Goal: Task Accomplishment & Management: Complete application form

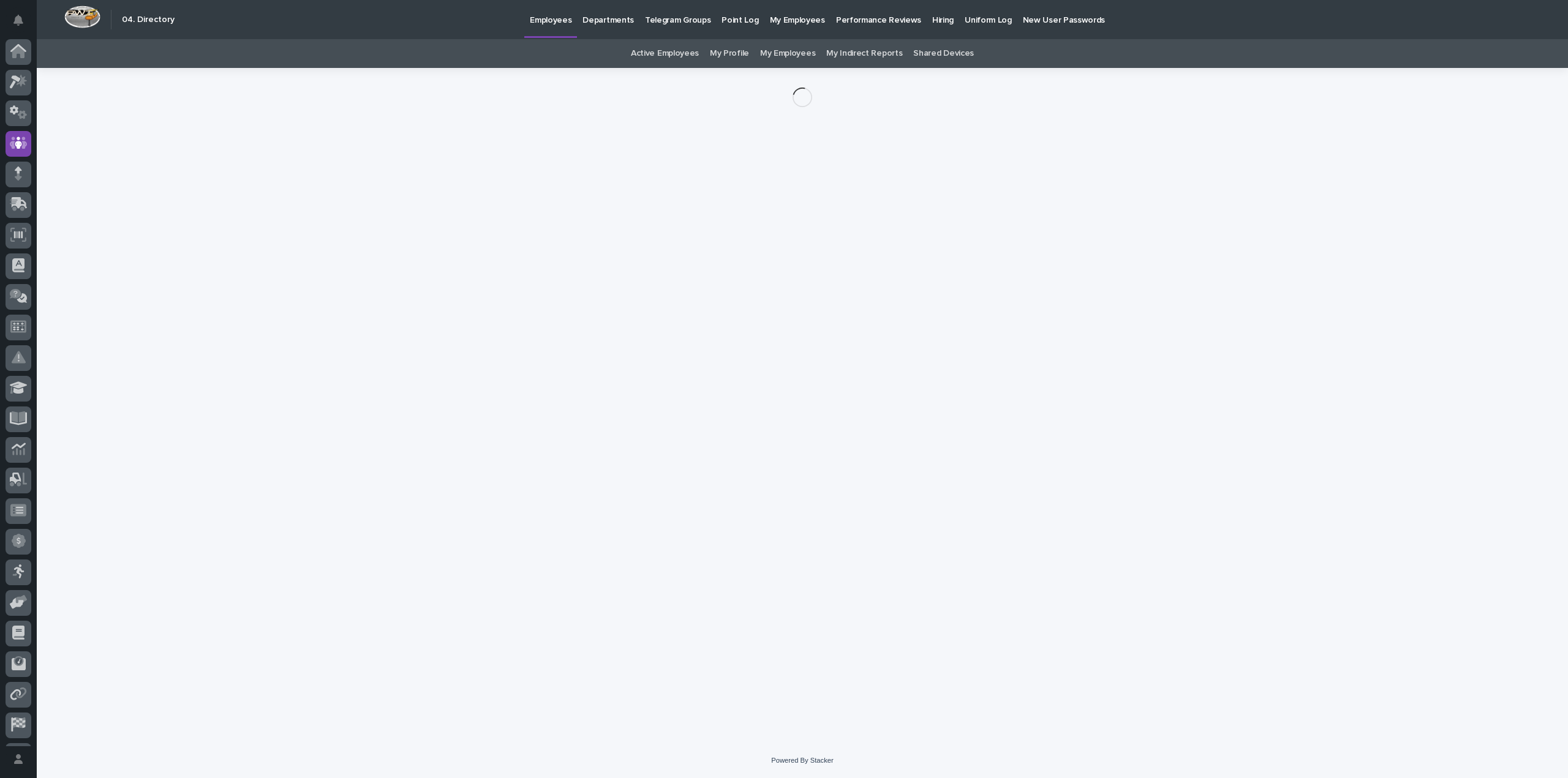
scroll to position [27, 0]
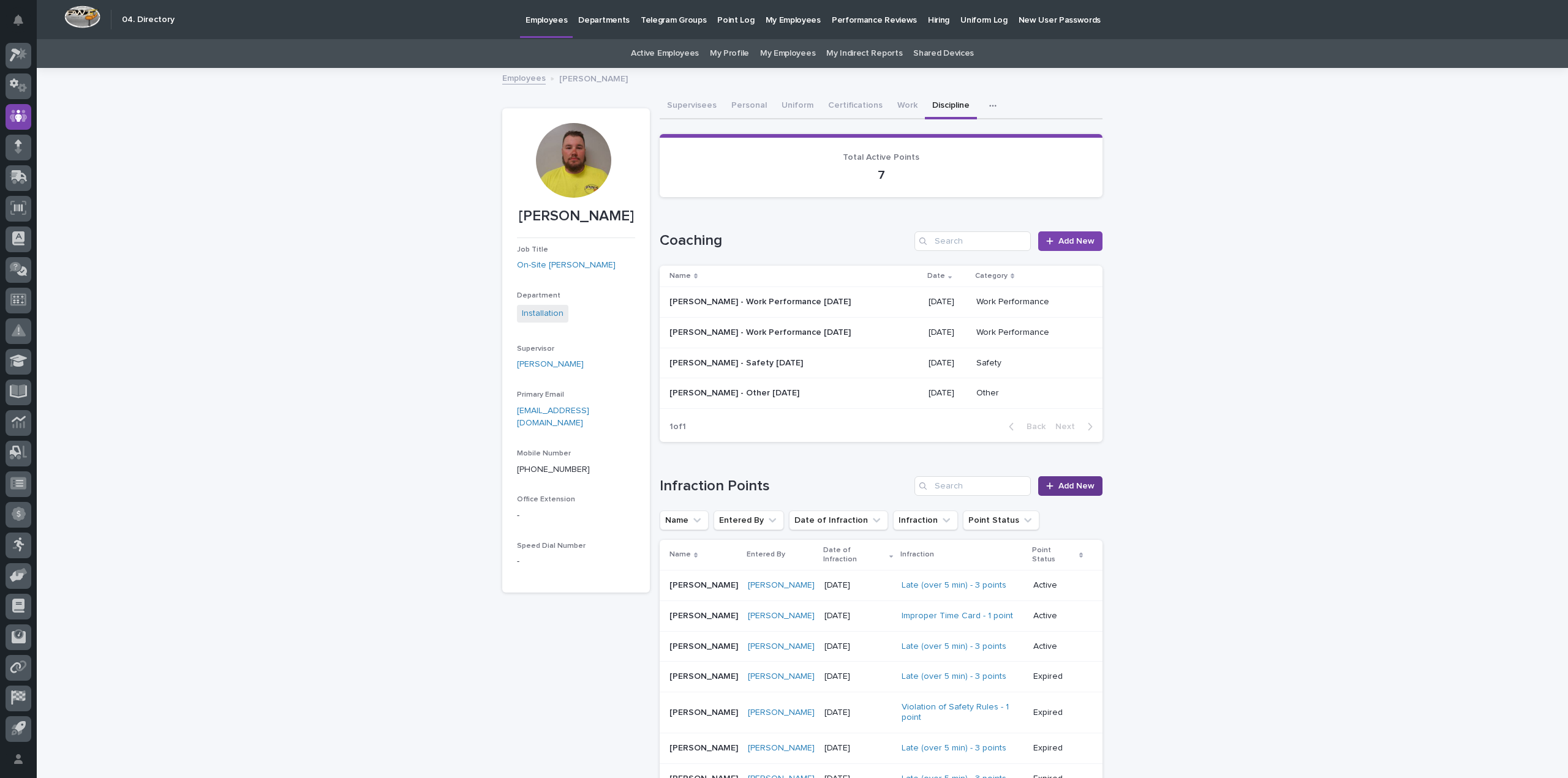
click at [1078, 485] on span "Add New" at bounding box center [1076, 486] width 36 height 8
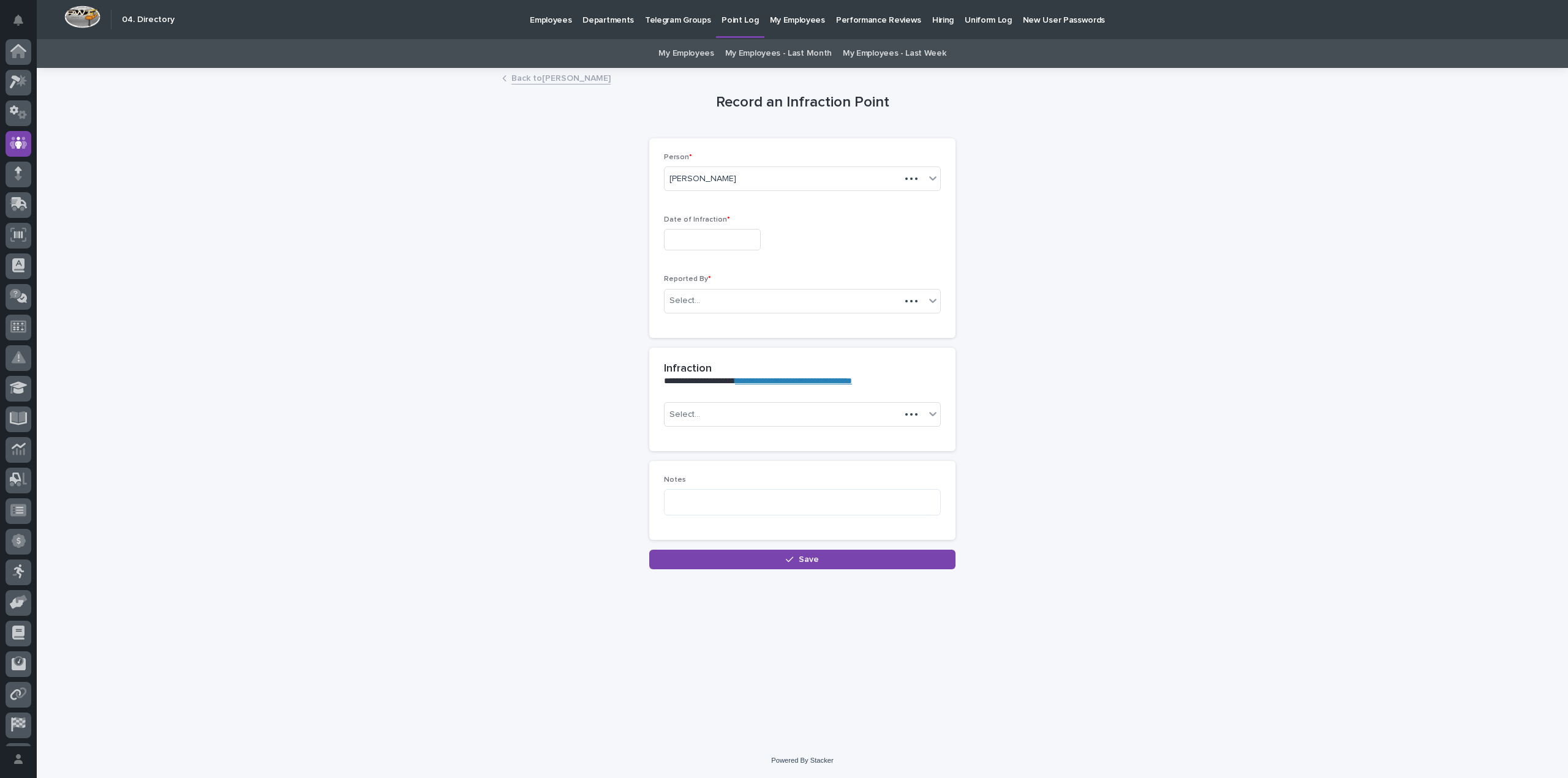
scroll to position [27, 0]
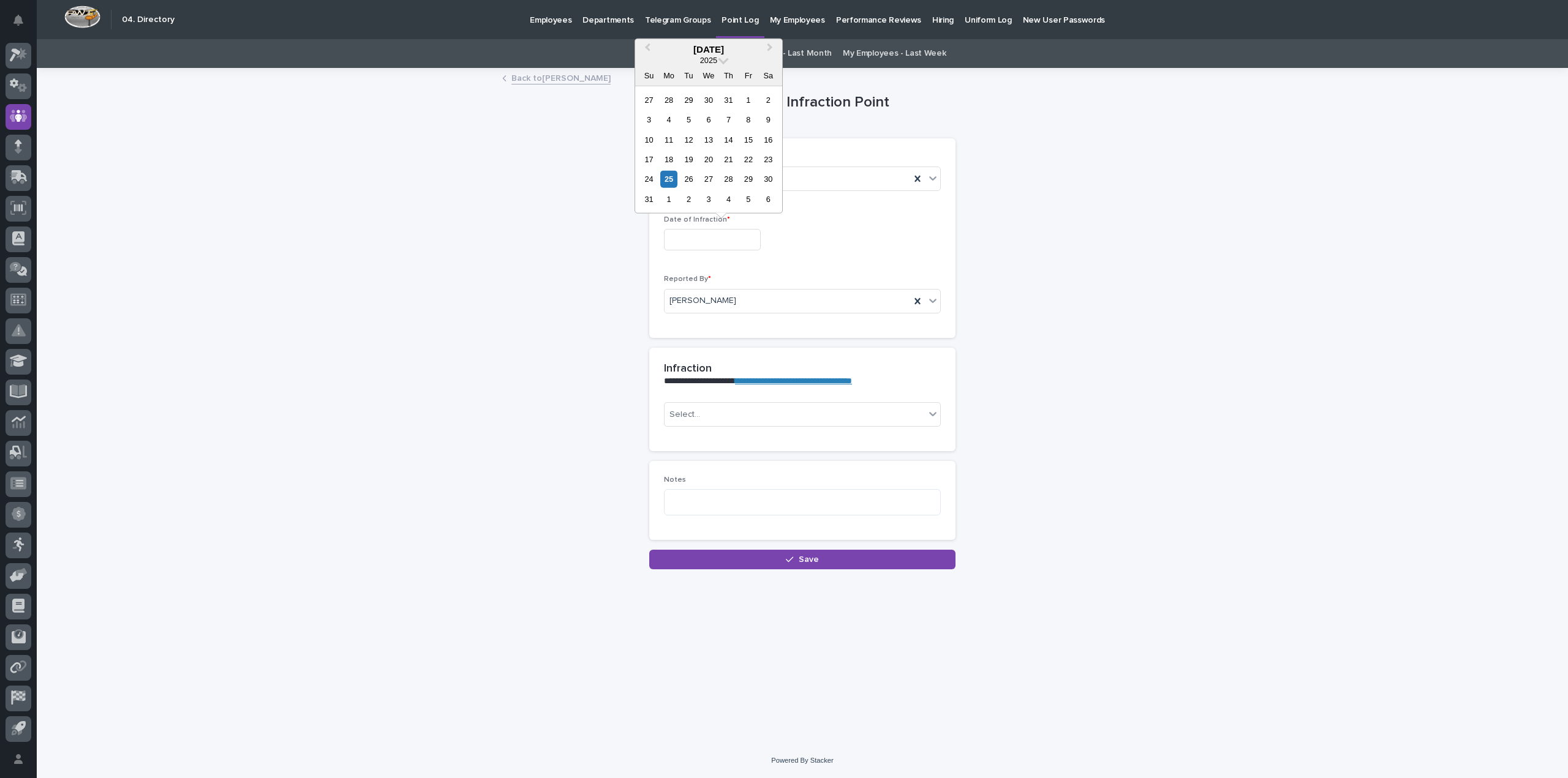
click at [702, 229] on input "text" at bounding box center [712, 239] width 97 height 21
click at [754, 158] on div "22" at bounding box center [748, 159] width 17 height 17
type input "**********"
click at [703, 417] on div "Select..." at bounding box center [795, 414] width 261 height 20
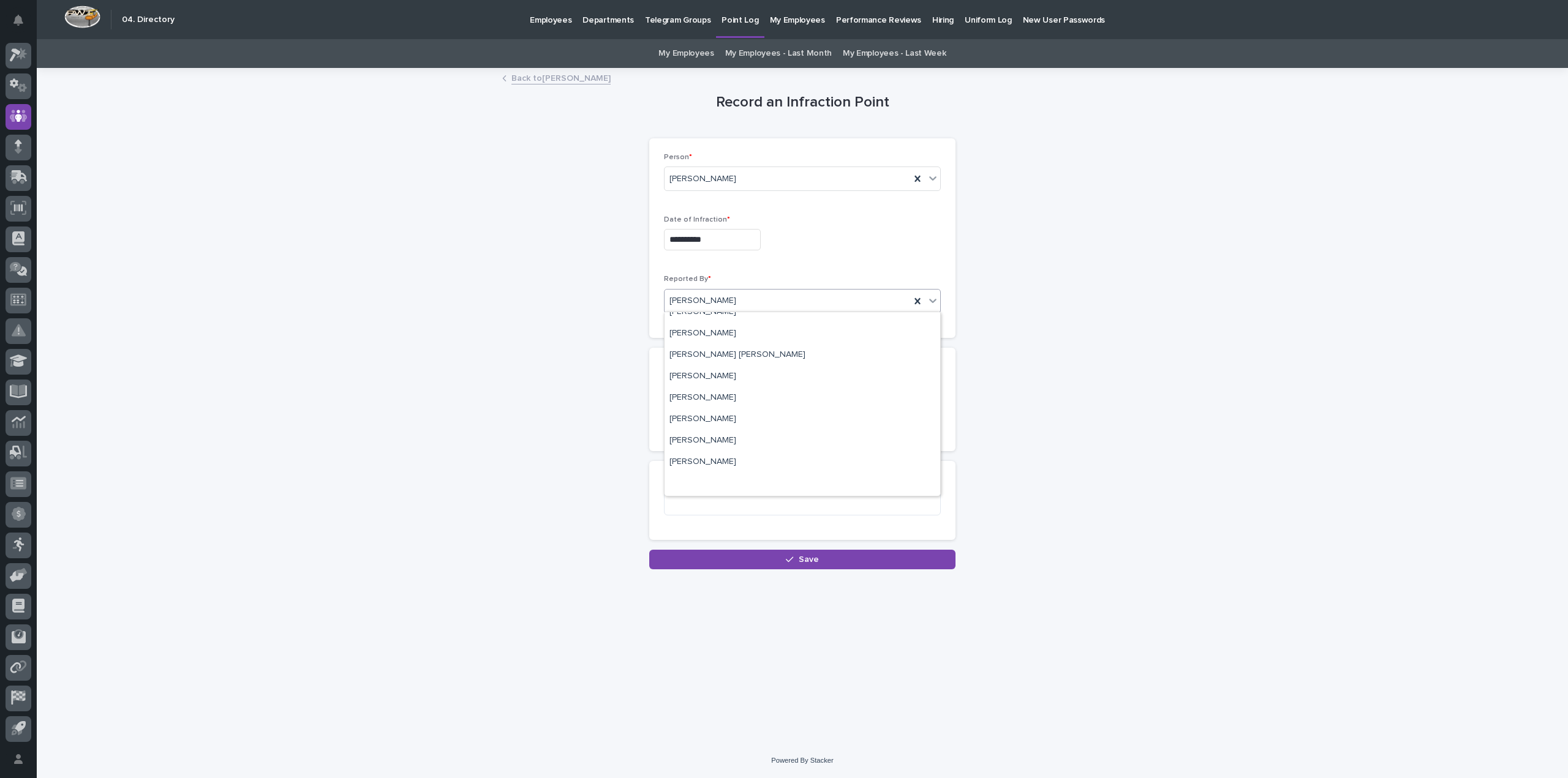
scroll to position [0, 0]
click at [847, 300] on div "Jeremy Whetstone" at bounding box center [787, 300] width 245 height 20
click at [721, 405] on div "Select..." at bounding box center [795, 414] width 261 height 20
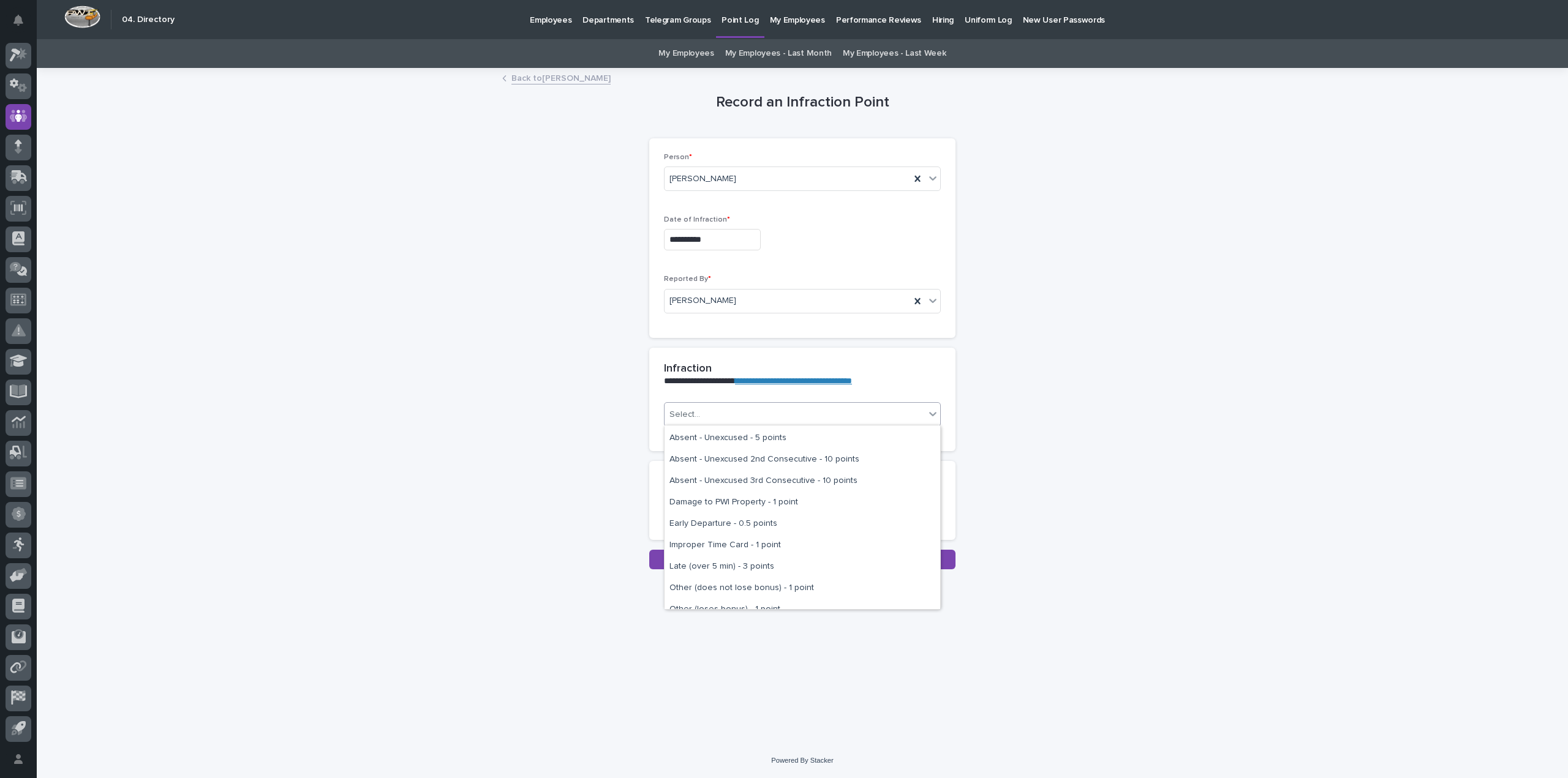
scroll to position [61, 0]
click at [747, 569] on div "Late (over 5 min) - 3 points" at bounding box center [803, 567] width 276 height 21
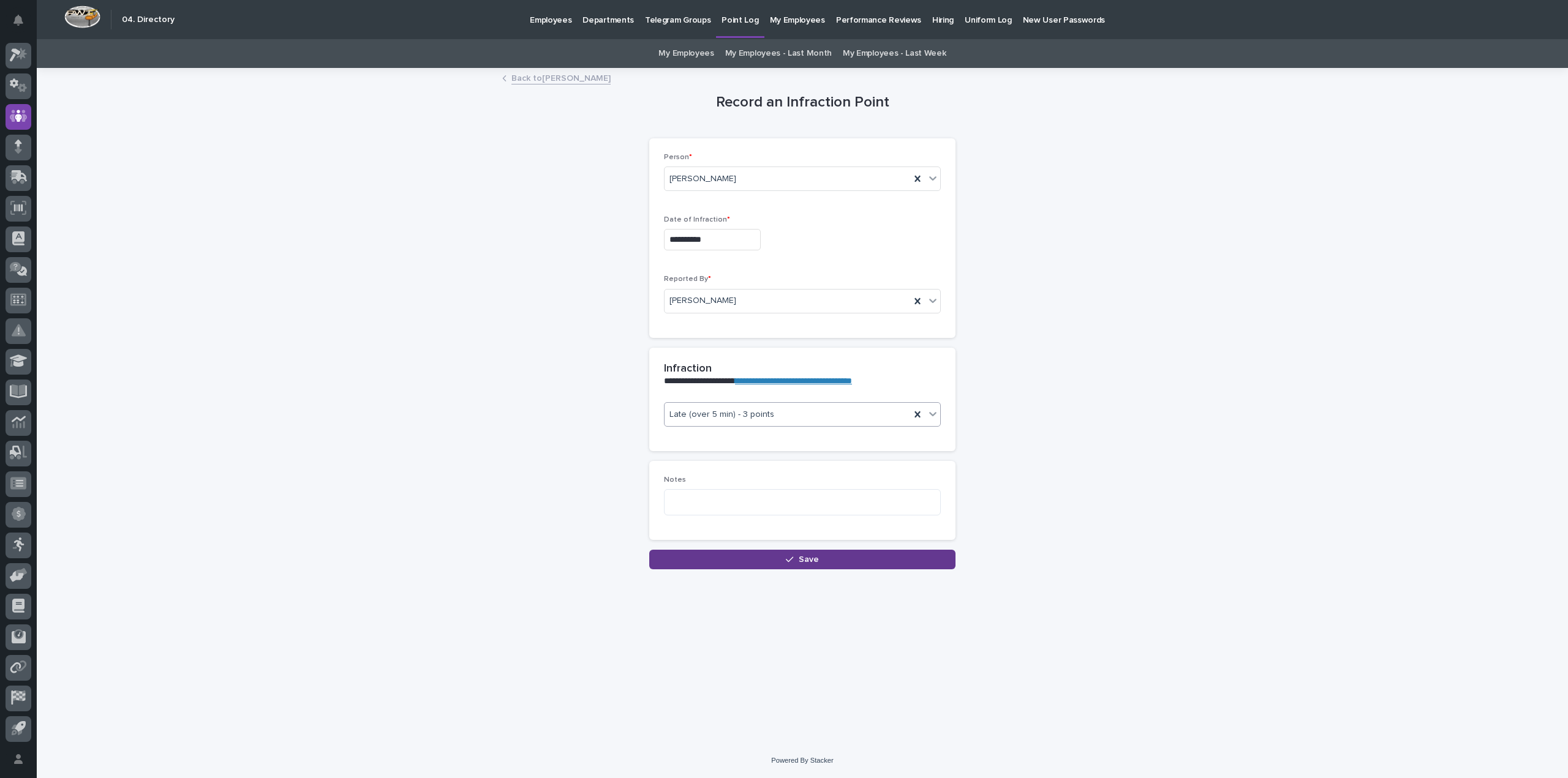
click at [759, 553] on button "Save" at bounding box center [803, 560] width 306 height 19
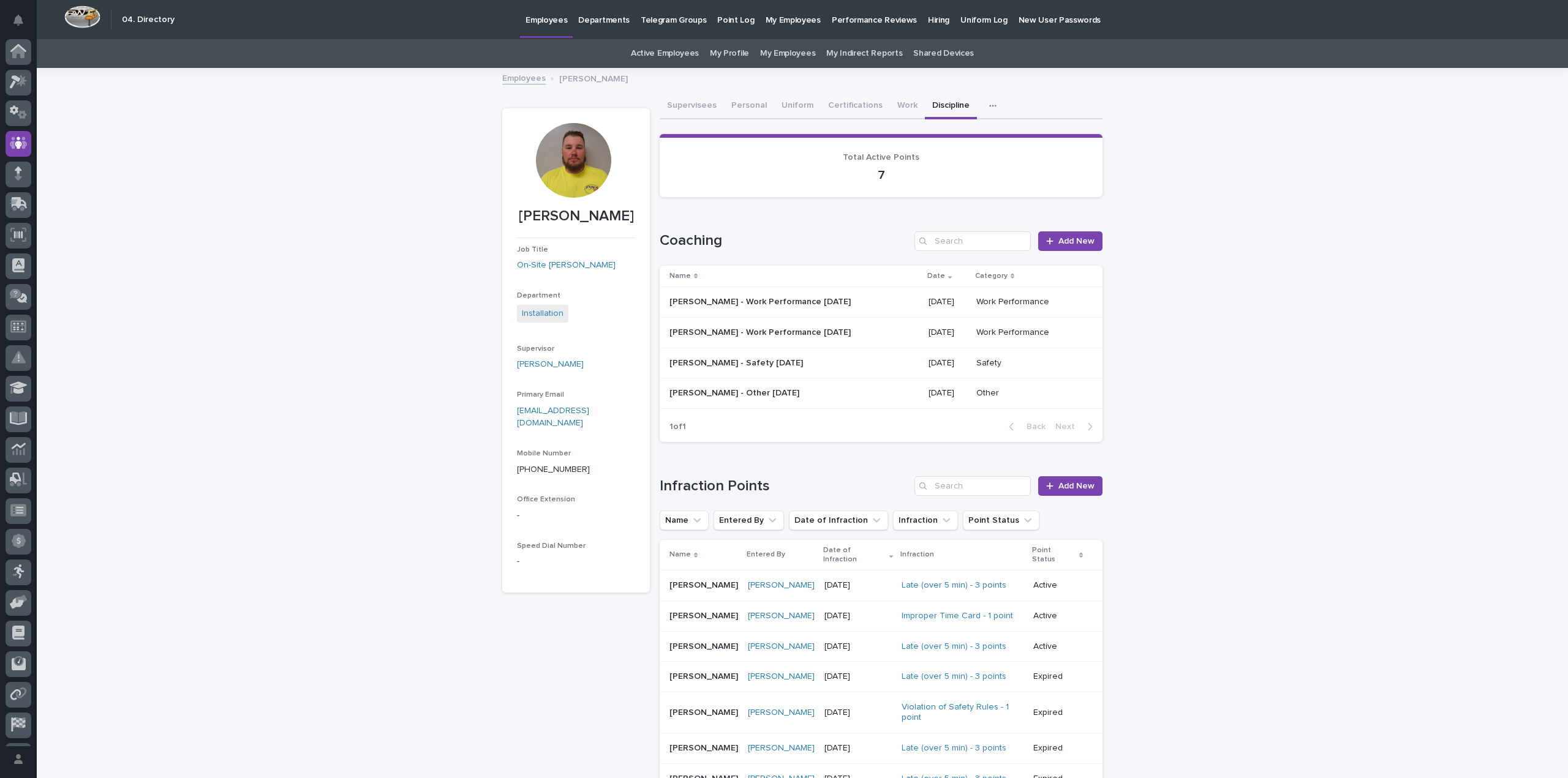
scroll to position [27, 0]
click at [1058, 237] on span "Add New" at bounding box center [1076, 241] width 36 height 8
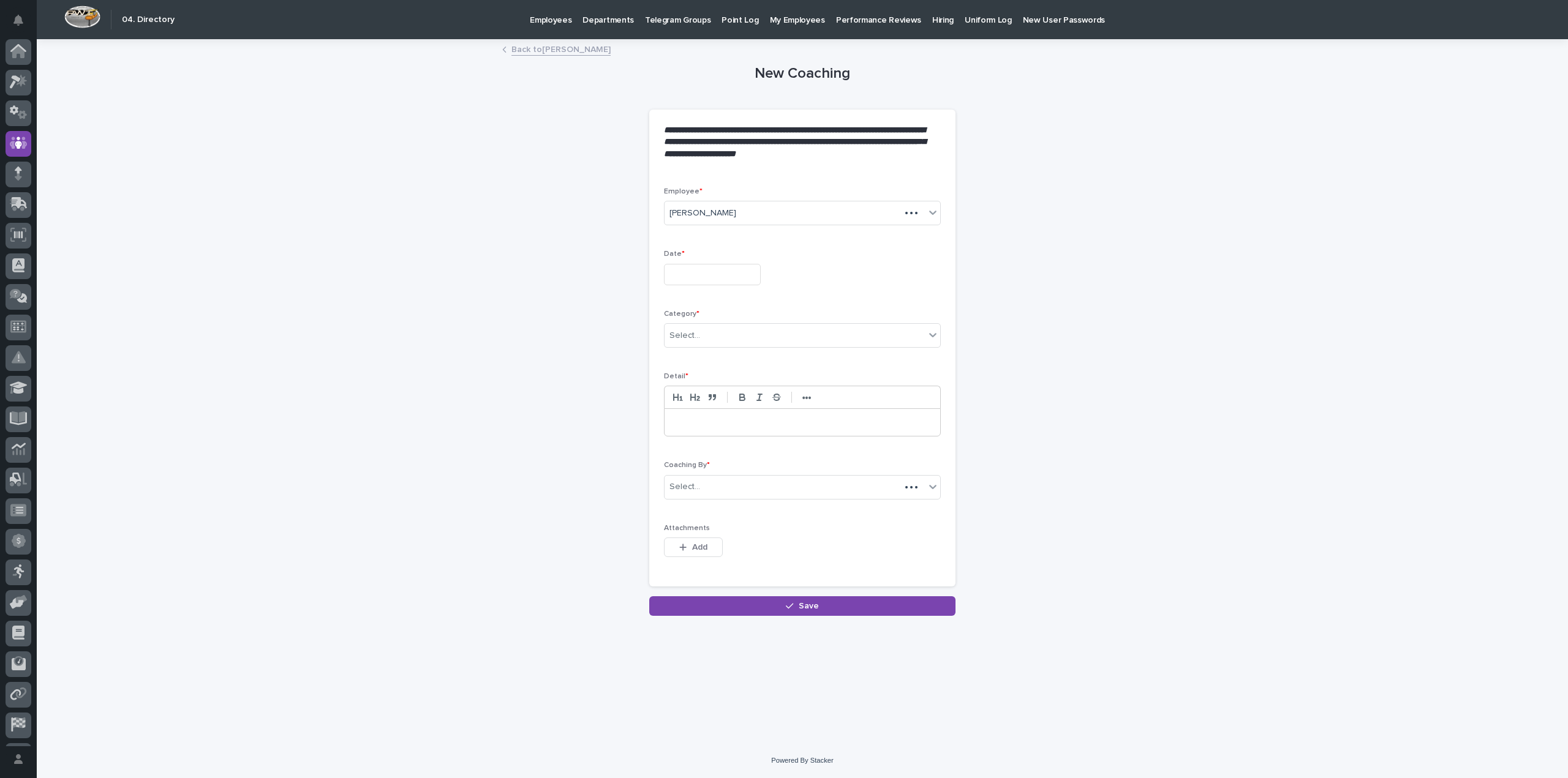
scroll to position [27, 0]
click at [698, 267] on input "text" at bounding box center [712, 274] width 97 height 21
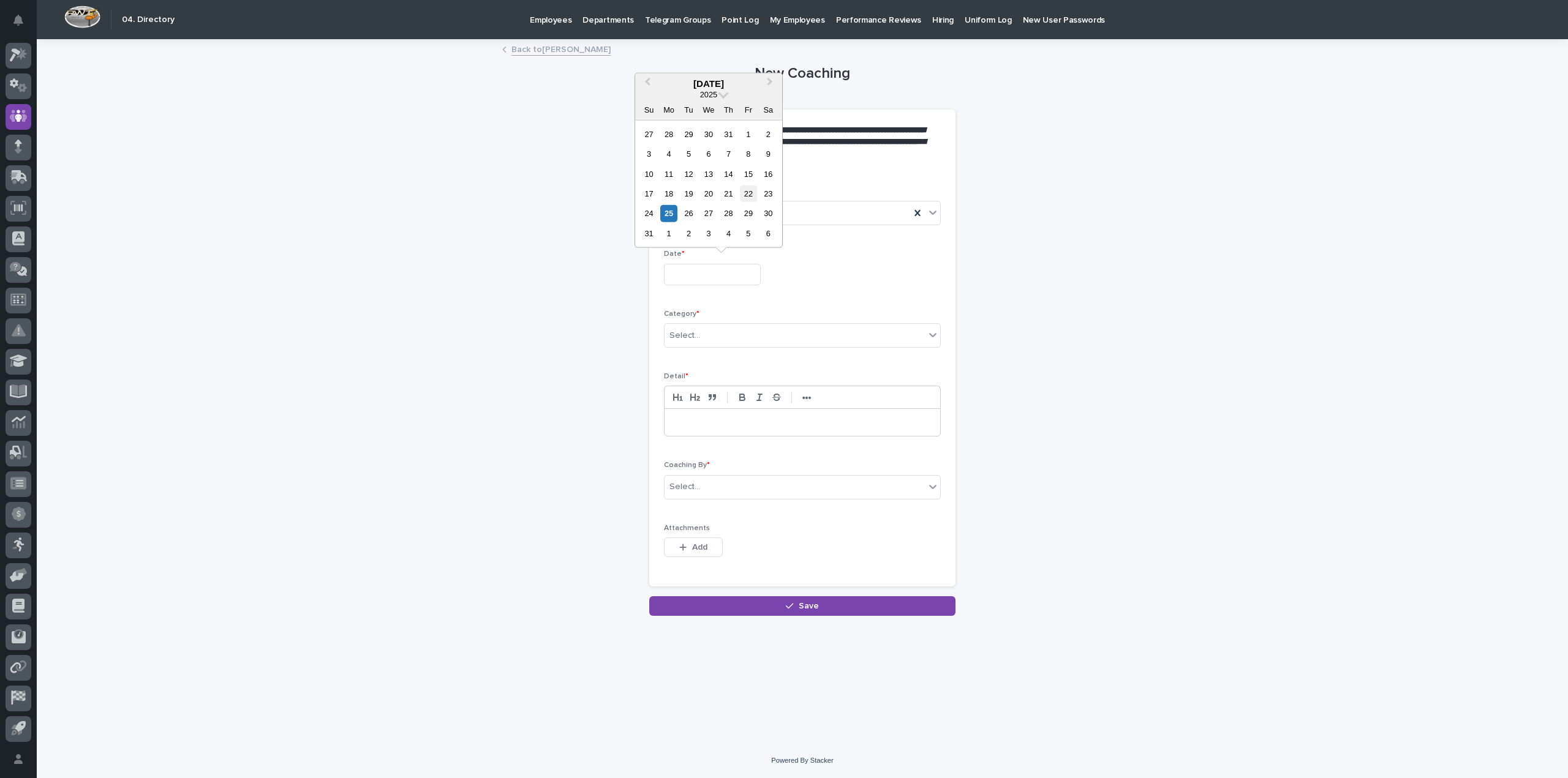
click at [747, 192] on div "22" at bounding box center [748, 194] width 17 height 17
type input "**********"
click at [712, 342] on div "Select..." at bounding box center [795, 336] width 261 height 20
click at [473, 317] on div "**********" at bounding box center [802, 392] width 1531 height 703
click at [697, 332] on div "Select..." at bounding box center [685, 336] width 30 height 13
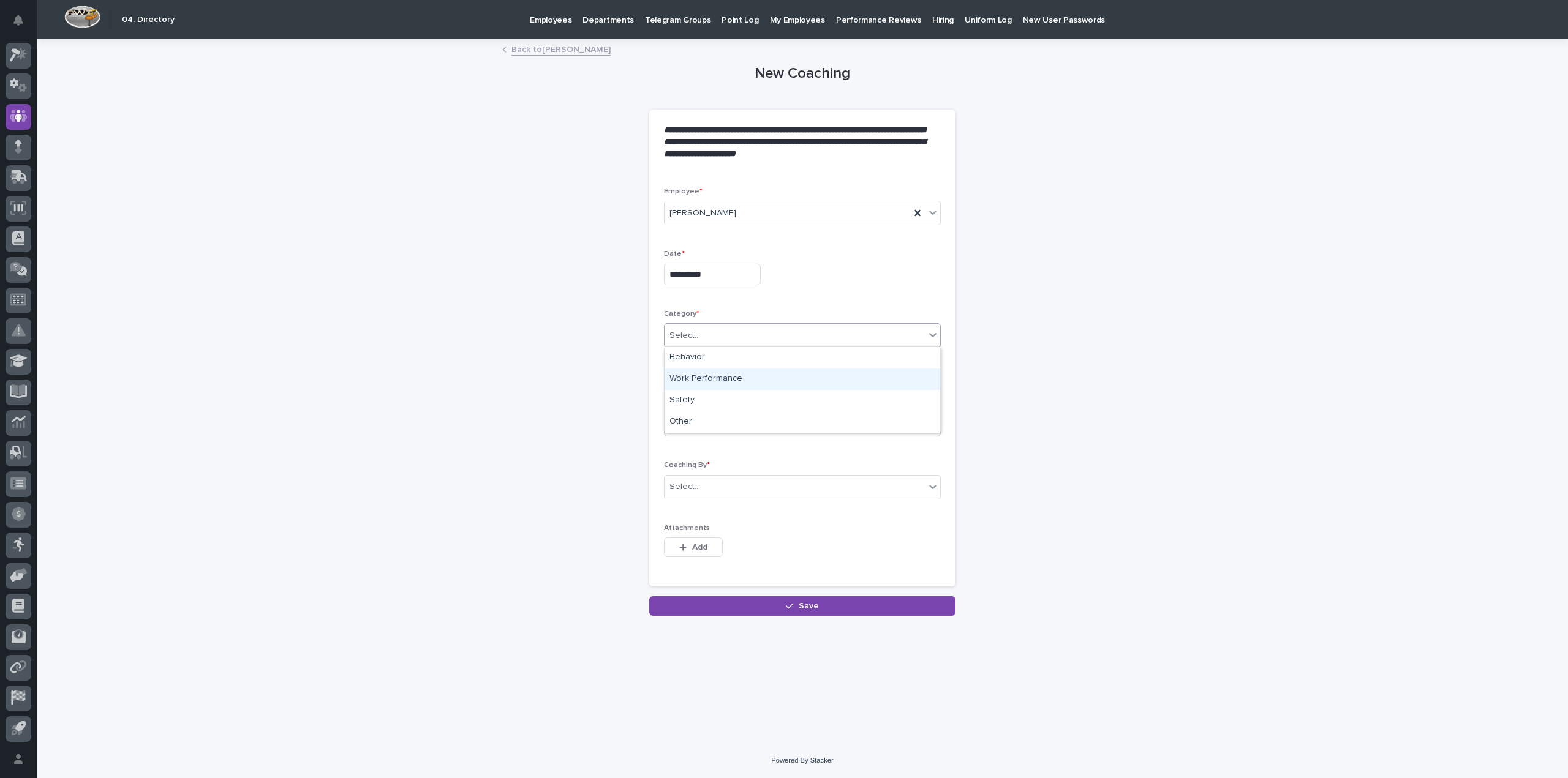
click at [698, 382] on div "Work Performance" at bounding box center [803, 379] width 276 height 21
click at [694, 421] on p at bounding box center [802, 422] width 257 height 12
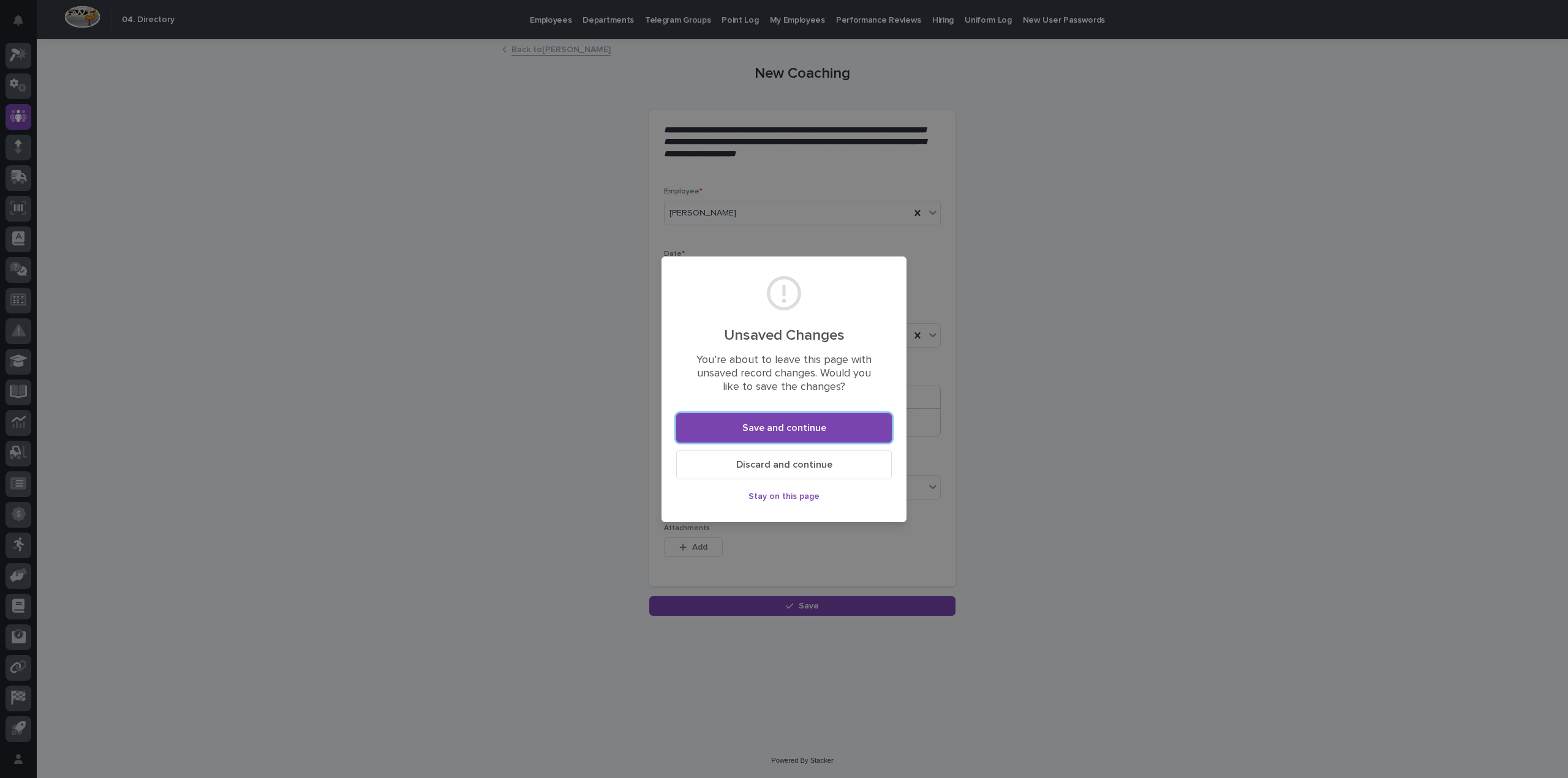
click at [794, 469] on span "Discard and continue" at bounding box center [784, 464] width 96 height 10
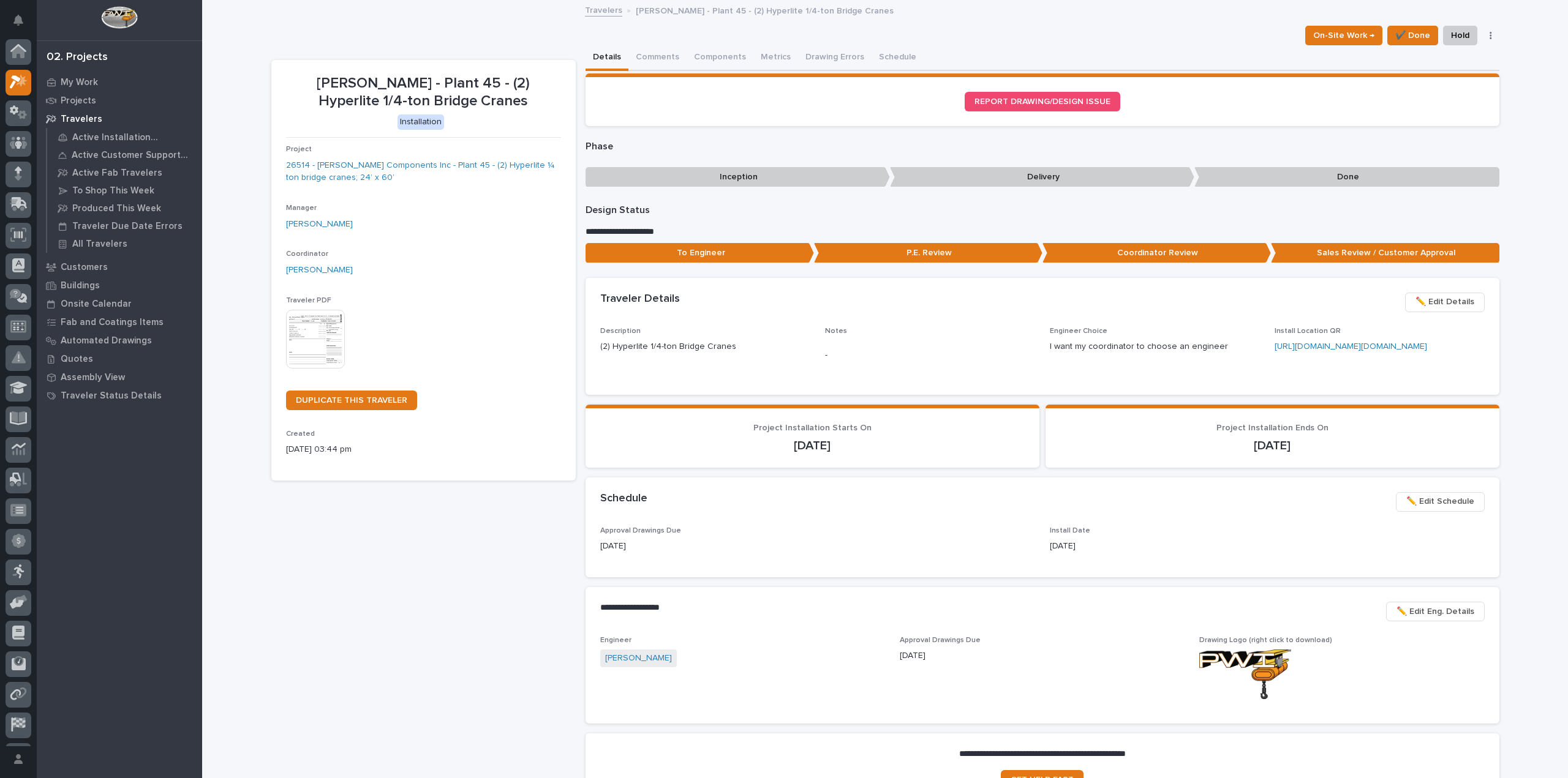
scroll to position [27, 0]
